Goal: Find specific page/section: Find specific page/section

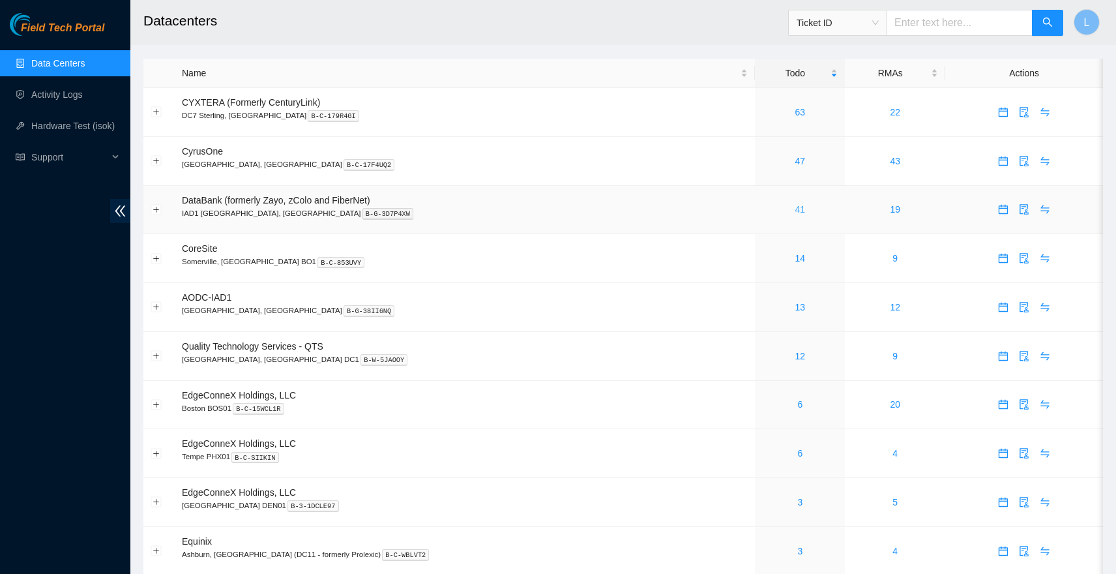
click at [795, 207] on link "41" at bounding box center [800, 209] width 10 height 10
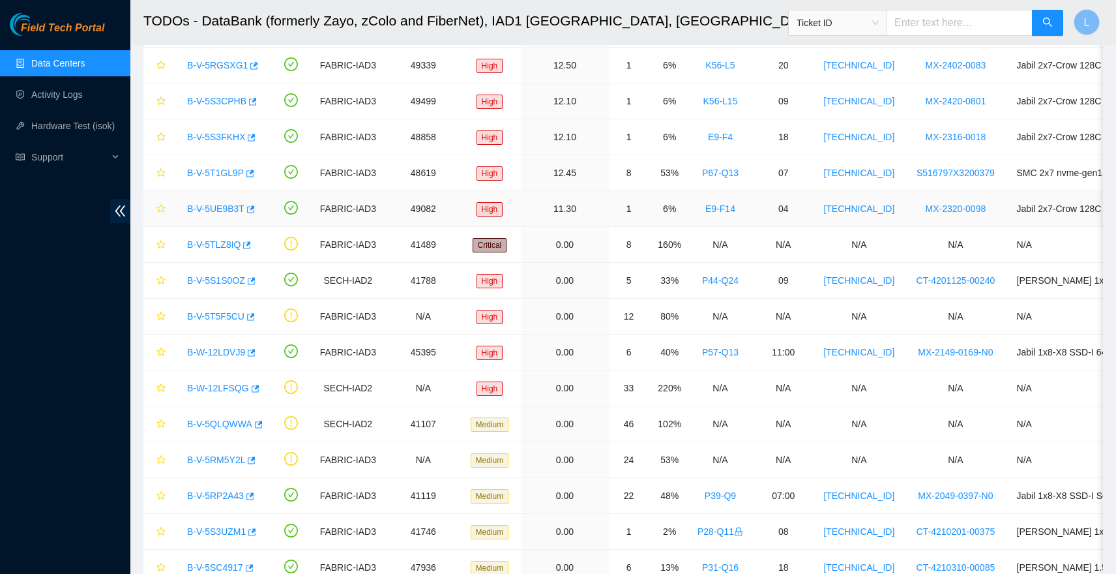
scroll to position [387, 0]
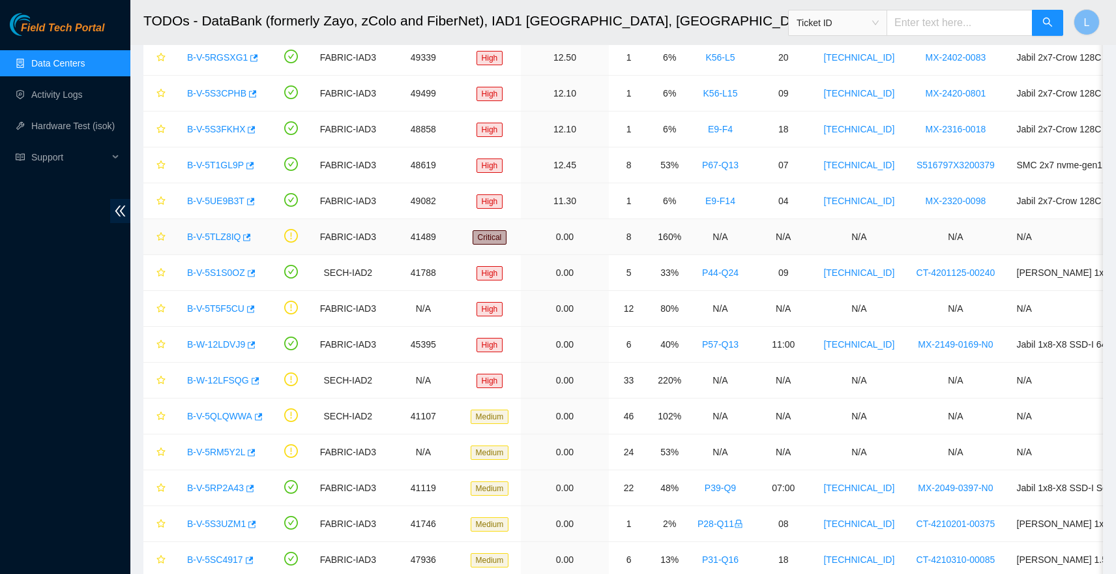
click at [226, 236] on link "B-V-5TLZ8IQ" at bounding box center [213, 236] width 53 height 10
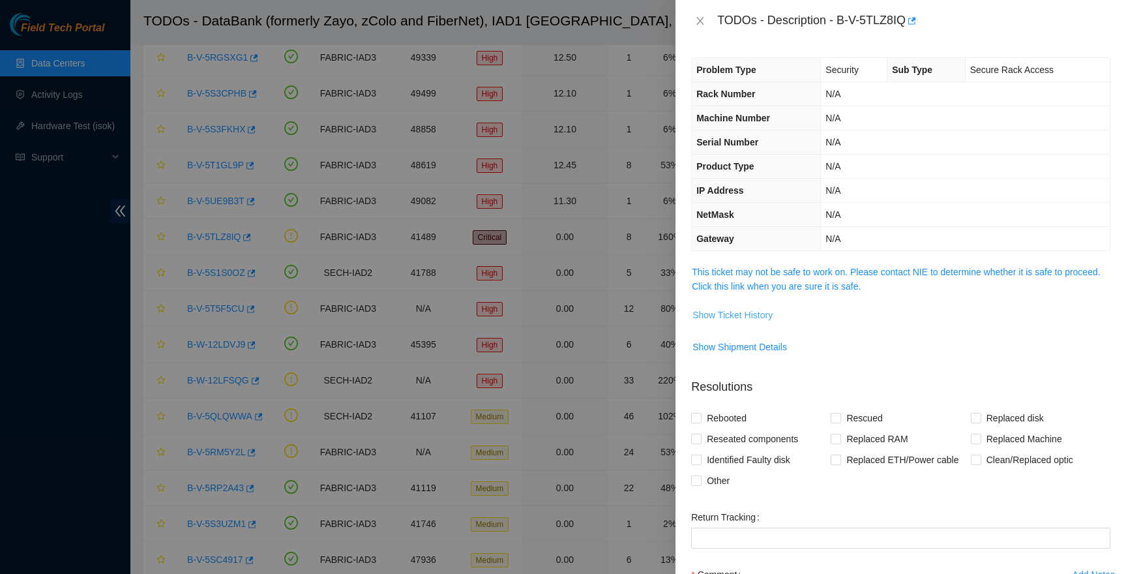
click at [755, 312] on span "Show Ticket History" at bounding box center [732, 315] width 80 height 14
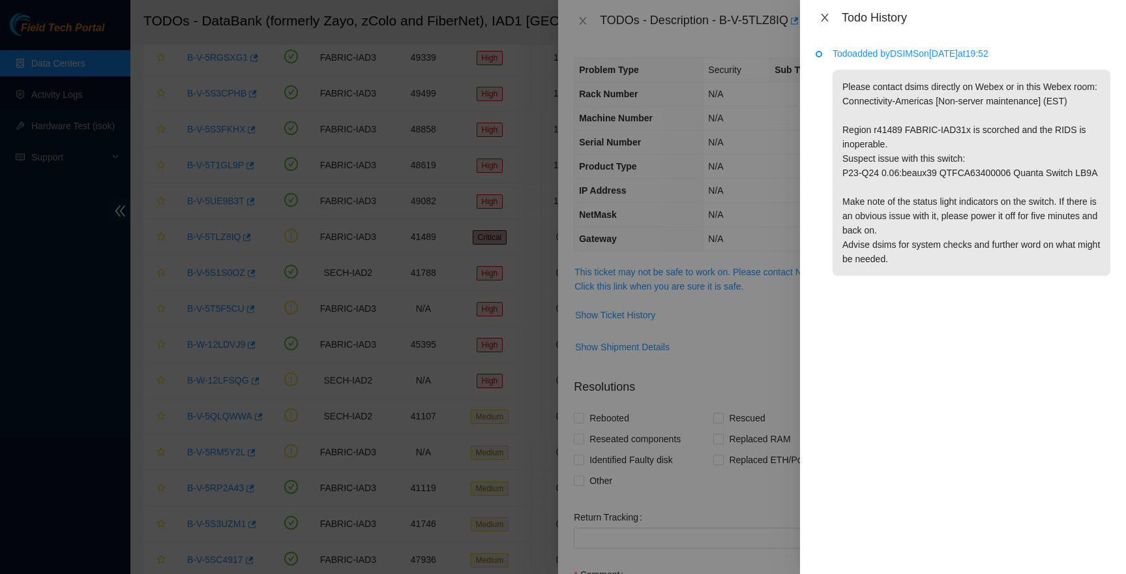
click at [821, 20] on icon "close" at bounding box center [824, 17] width 10 height 10
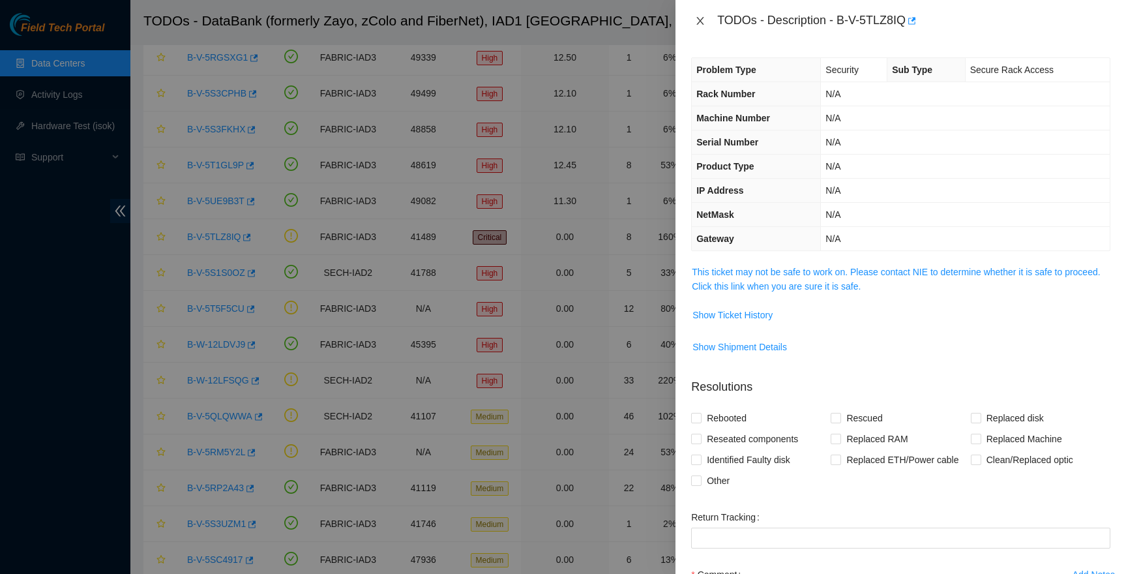
click at [702, 24] on icon "close" at bounding box center [700, 21] width 10 height 10
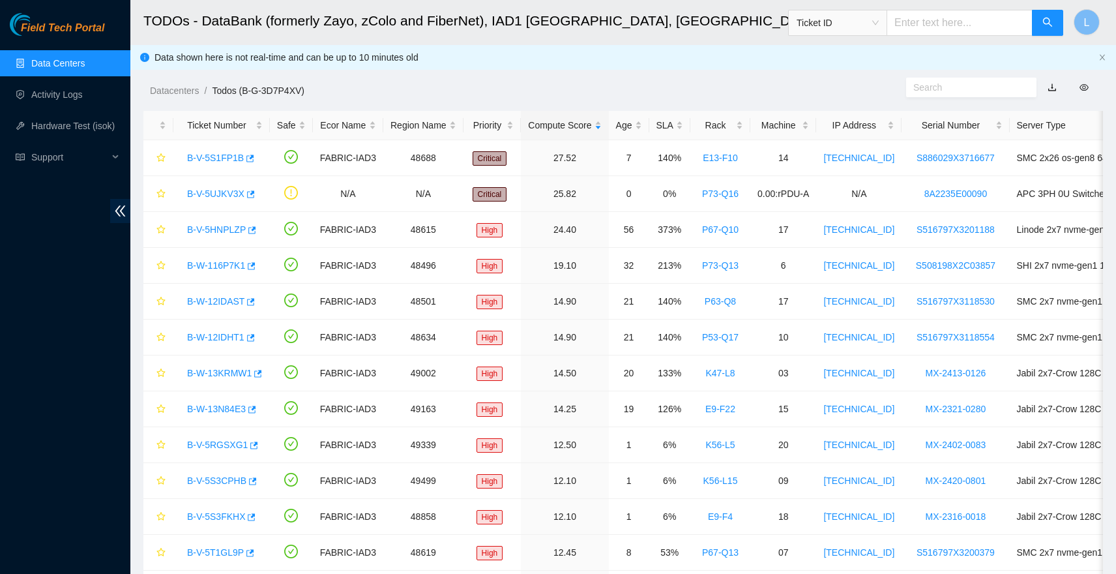
click at [85, 64] on link "Data Centers" at bounding box center [57, 63] width 53 height 10
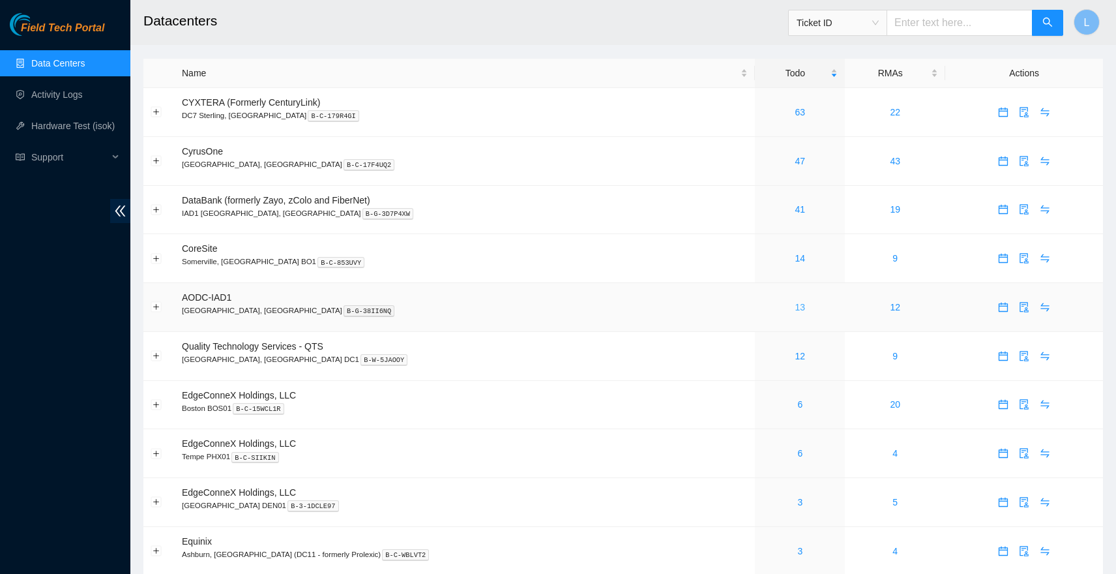
click at [795, 308] on link "13" at bounding box center [800, 307] width 10 height 10
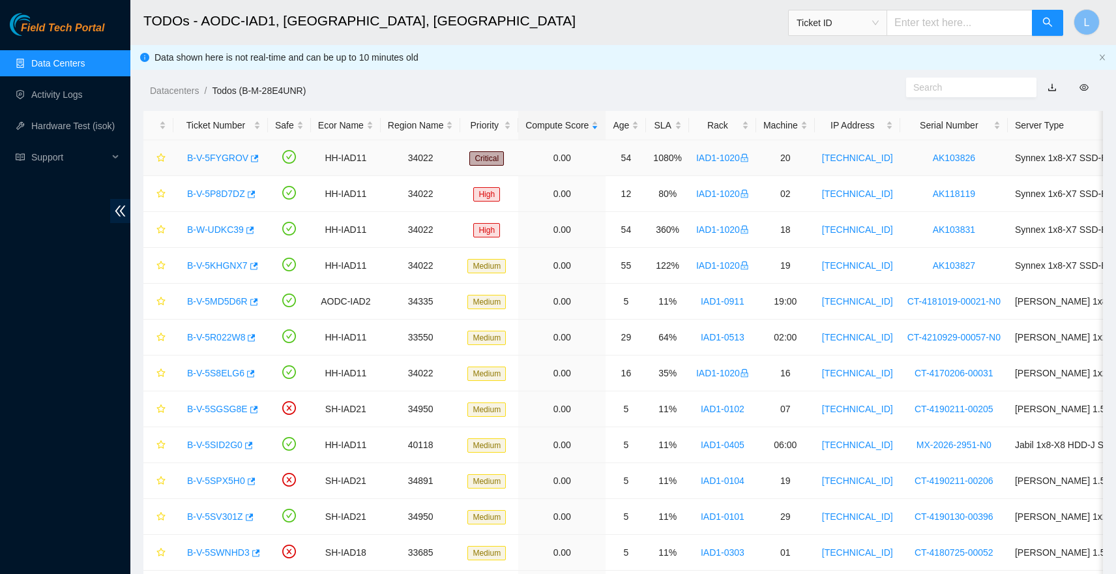
click at [214, 158] on link "B-V-5FYGROV" at bounding box center [217, 158] width 61 height 10
